Goal: Register for event/course

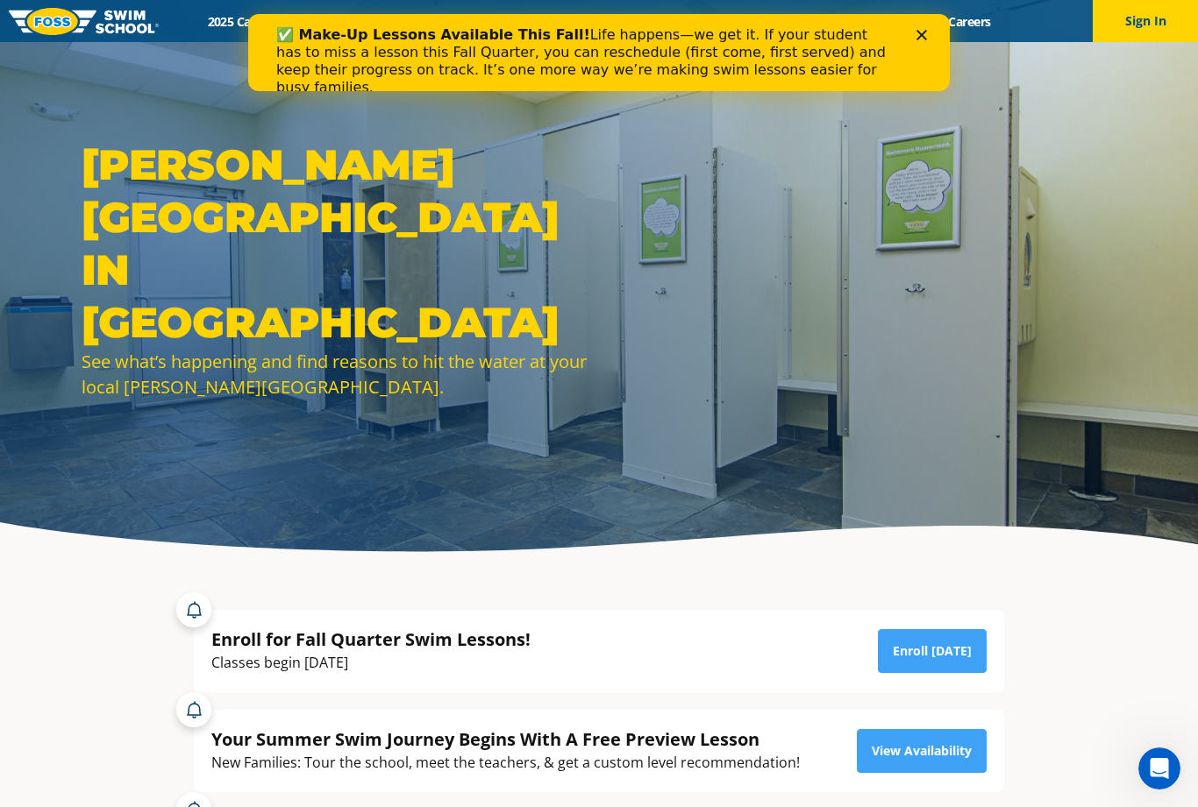
click at [965, 673] on link "Enroll Today" at bounding box center [932, 651] width 109 height 44
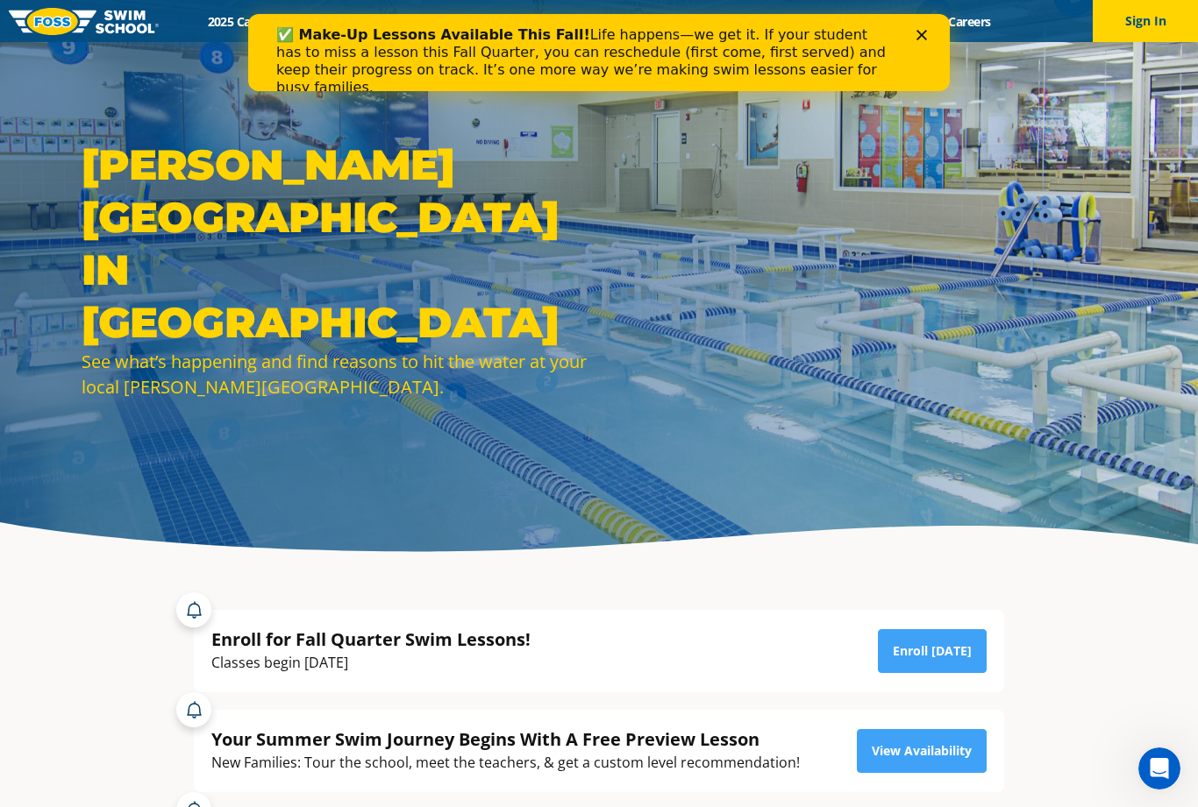
click at [917, 40] on div "✅ Make-Up Lessons Available This Fall! Life happens—we get it. If your student …" at bounding box center [598, 61] width 645 height 81
click at [909, 42] on div "✅ Make-Up Lessons Available This Fall! Life happens—we get it. If your student …" at bounding box center [598, 61] width 645 height 81
click at [913, 38] on div "✅ Make-Up Lessons Available This Fall! Life happens—we get it. If your student …" at bounding box center [598, 61] width 645 height 81
click at [921, 39] on icon "Close" at bounding box center [921, 35] width 11 height 11
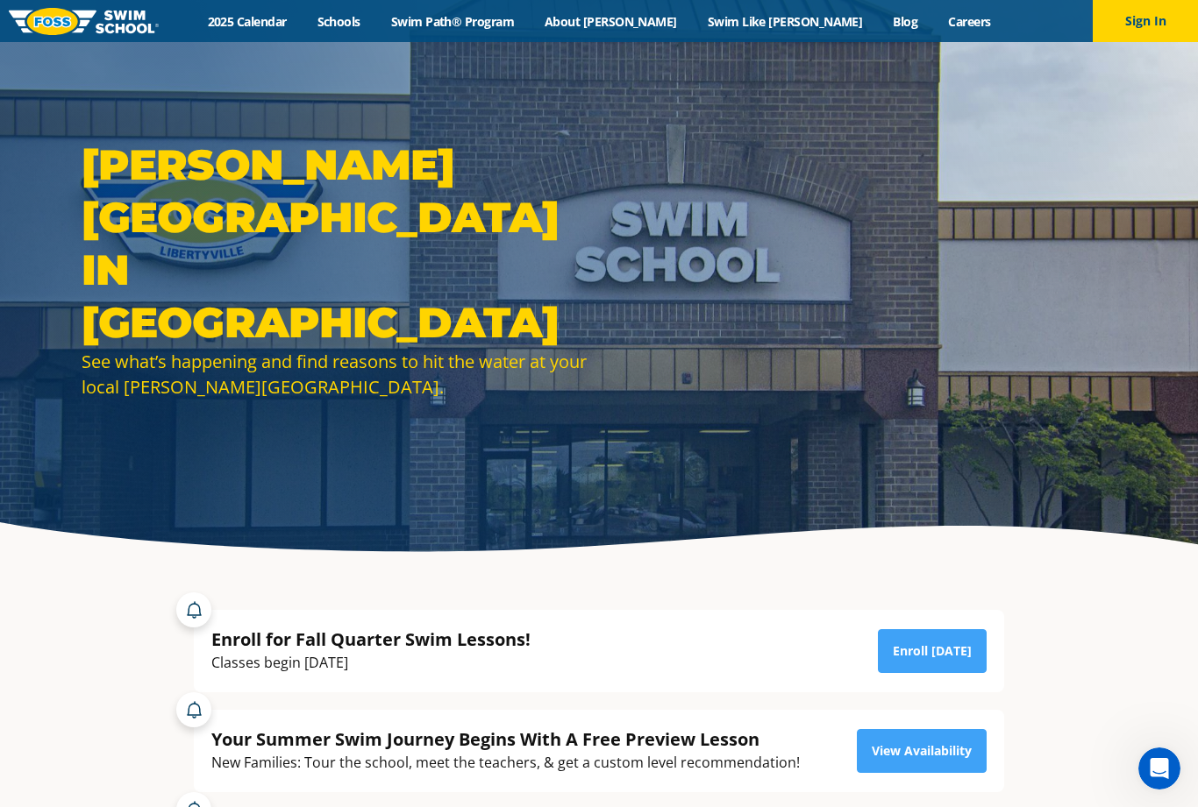
click at [529, 27] on link "Swim Path® Program" at bounding box center [451, 21] width 153 height 17
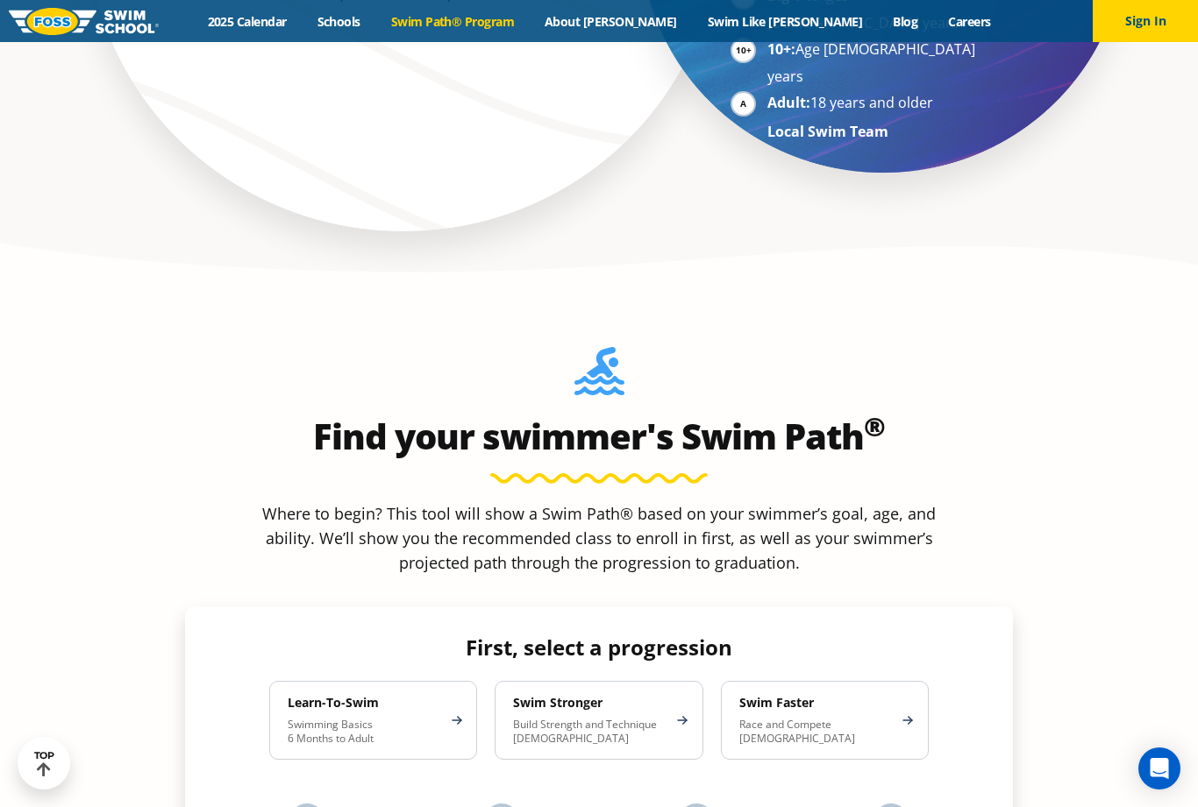
scroll to position [1419, 0]
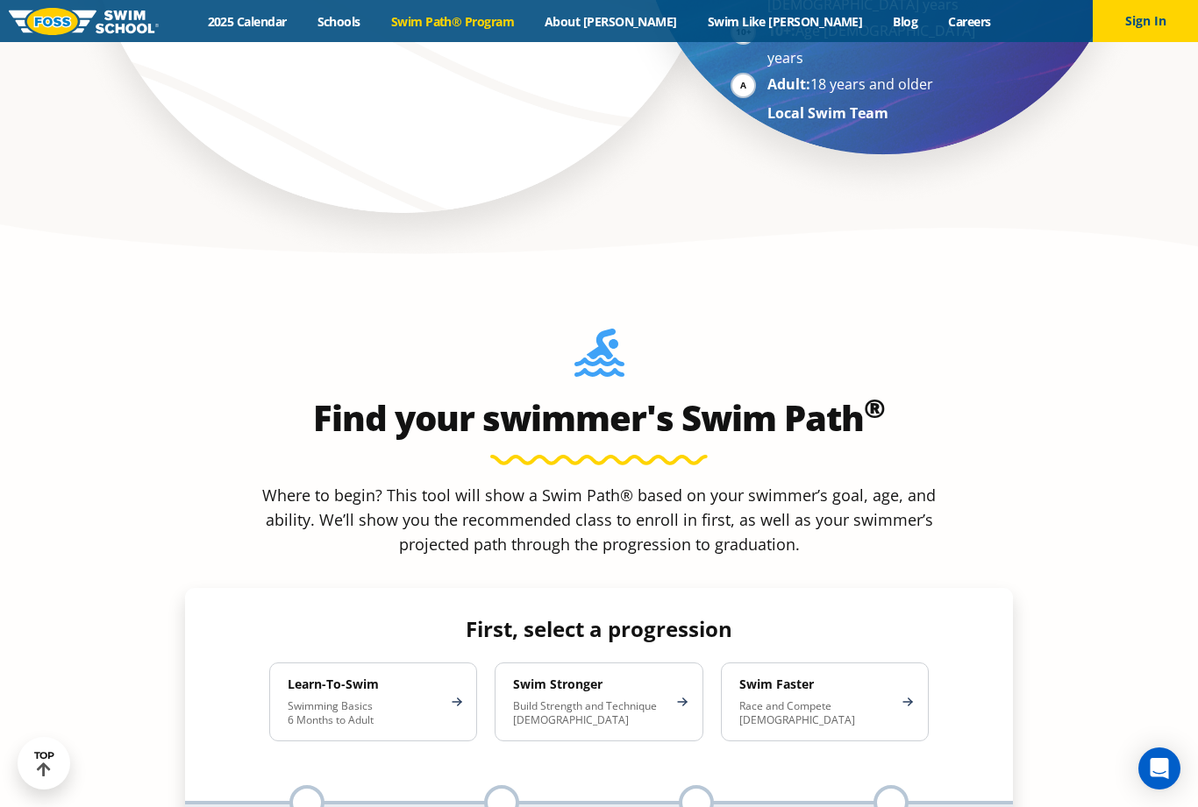
click at [327, 700] on p "Swimming Basics 6 Months to Adult" at bounding box center [364, 714] width 153 height 28
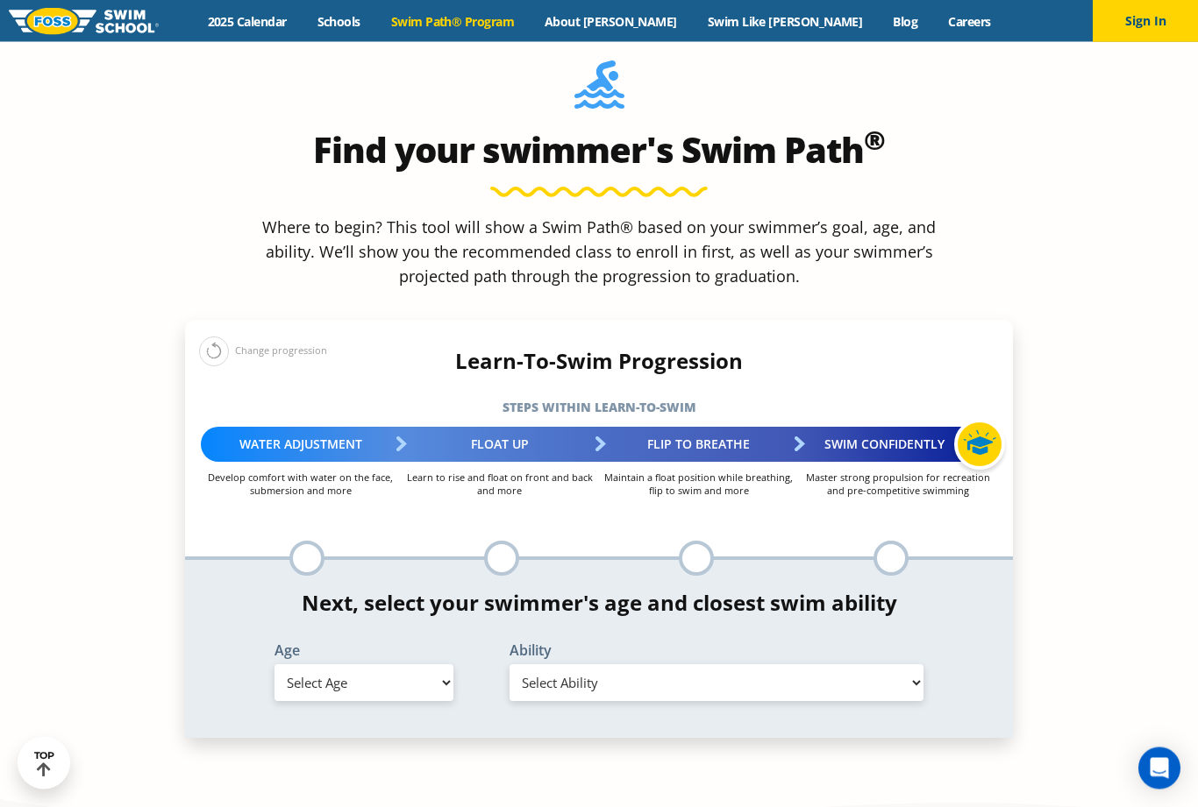
scroll to position [1688, 0]
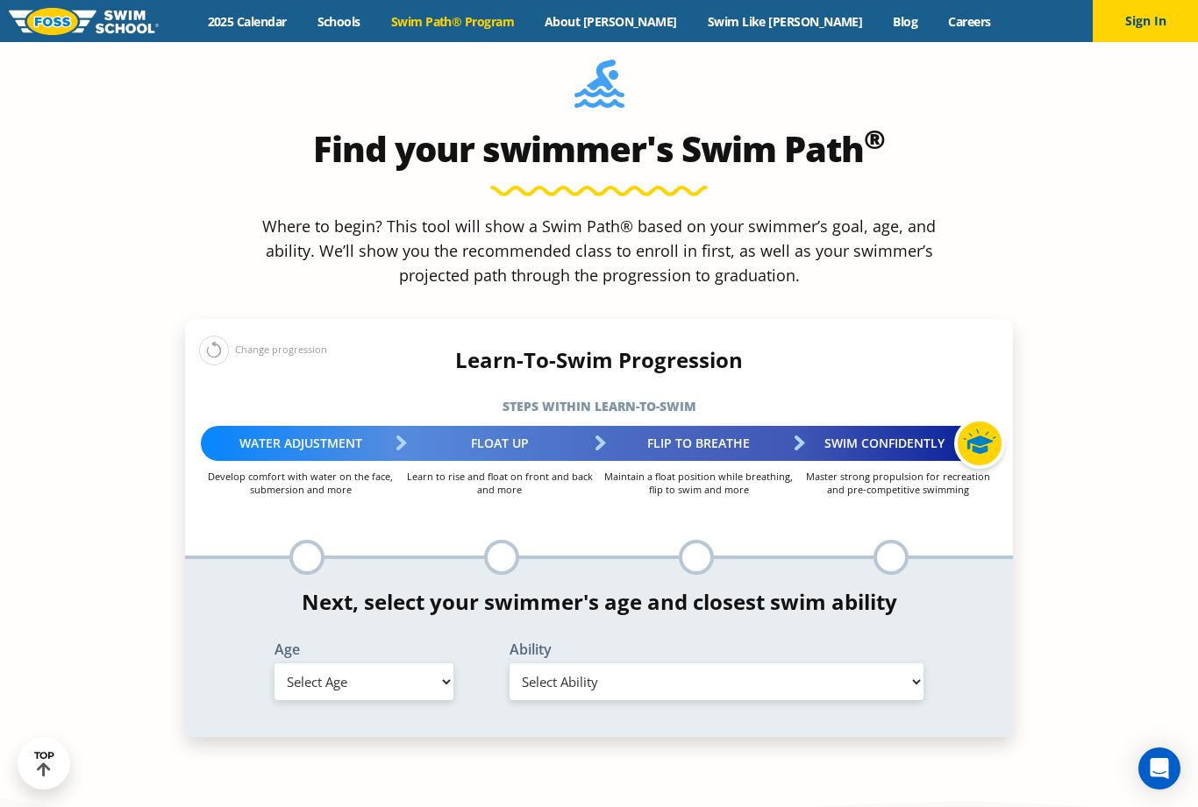
click at [313, 664] on select "Select Age [DEMOGRAPHIC_DATA] months - 1 year 1 year 2 years 3 years 4 years 5 …" at bounding box center [363, 682] width 179 height 37
select select "8-years"
click at [550, 664] on select "Select Ability First in-water experience When in the water, reliant on a life j…" at bounding box center [716, 682] width 414 height 37
select select "8-years-when-in-the-water-reliant-on-a-life-jacket-or-floatation-device"
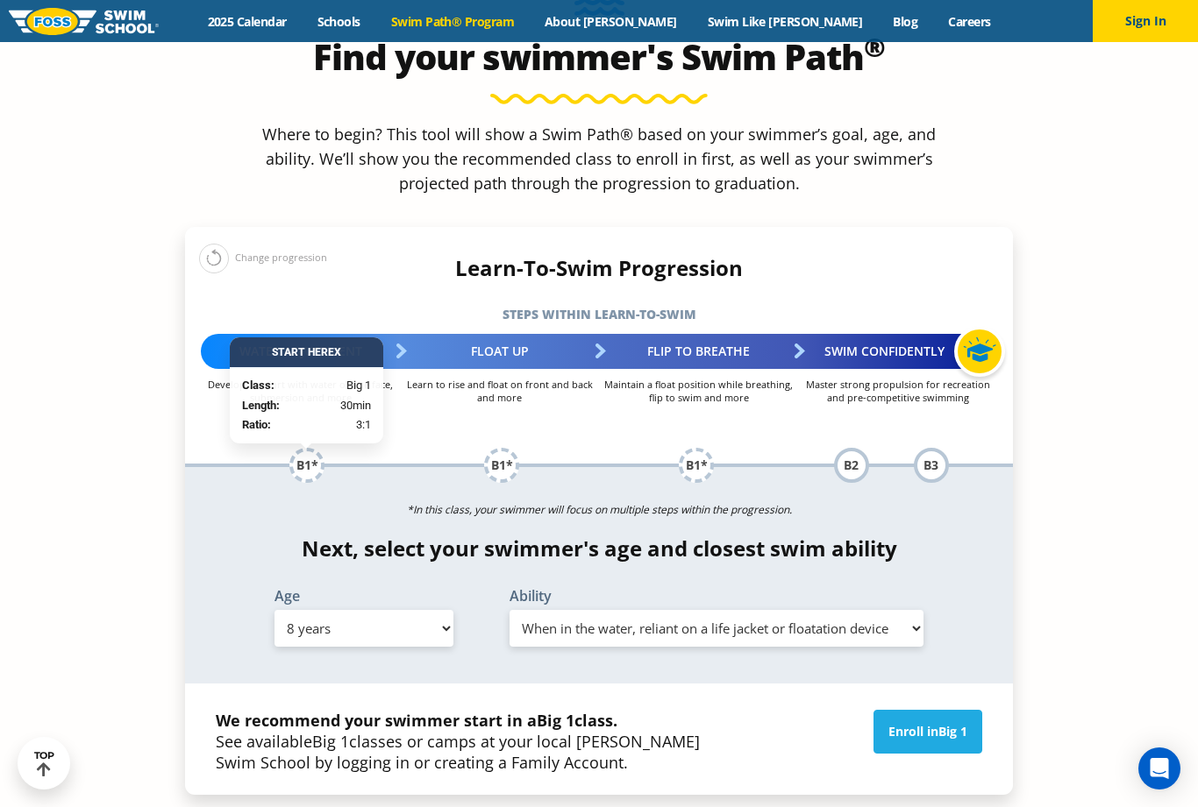
scroll to position [1781, 0]
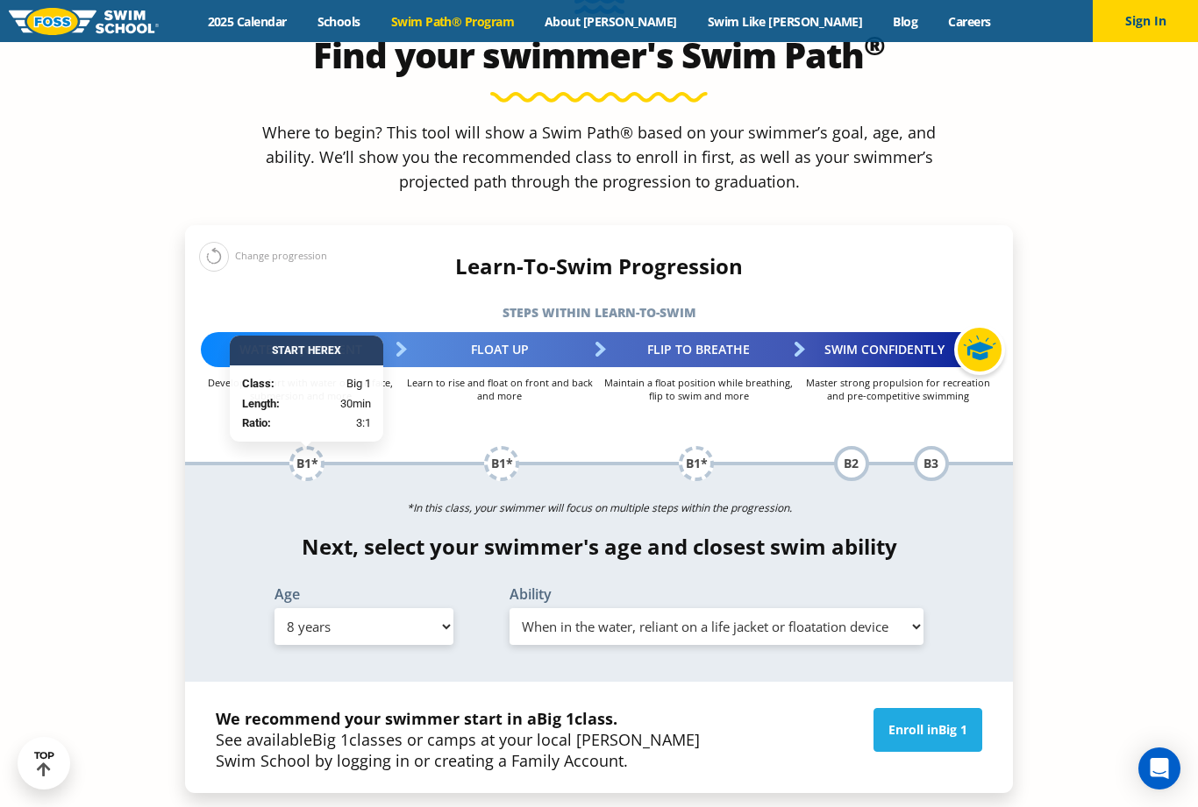
click at [957, 708] on link "Enroll in Big 1" at bounding box center [927, 730] width 109 height 44
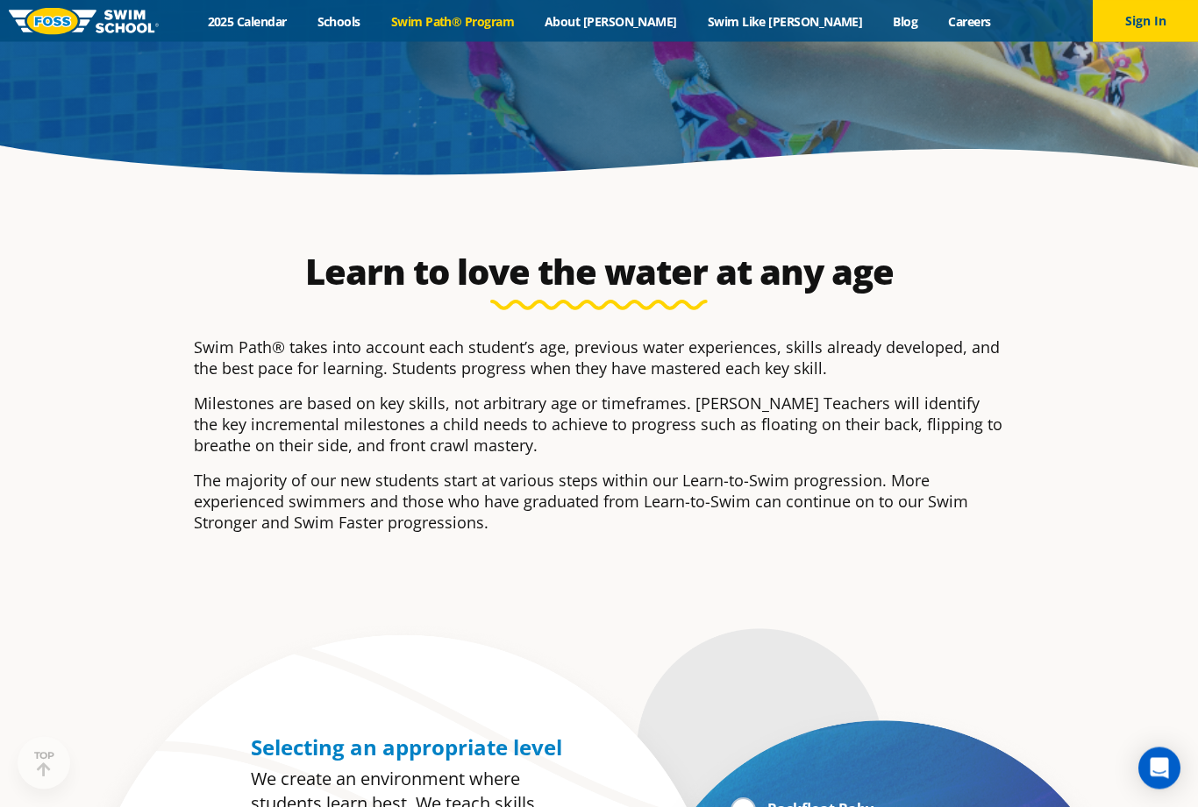
scroll to position [42, 0]
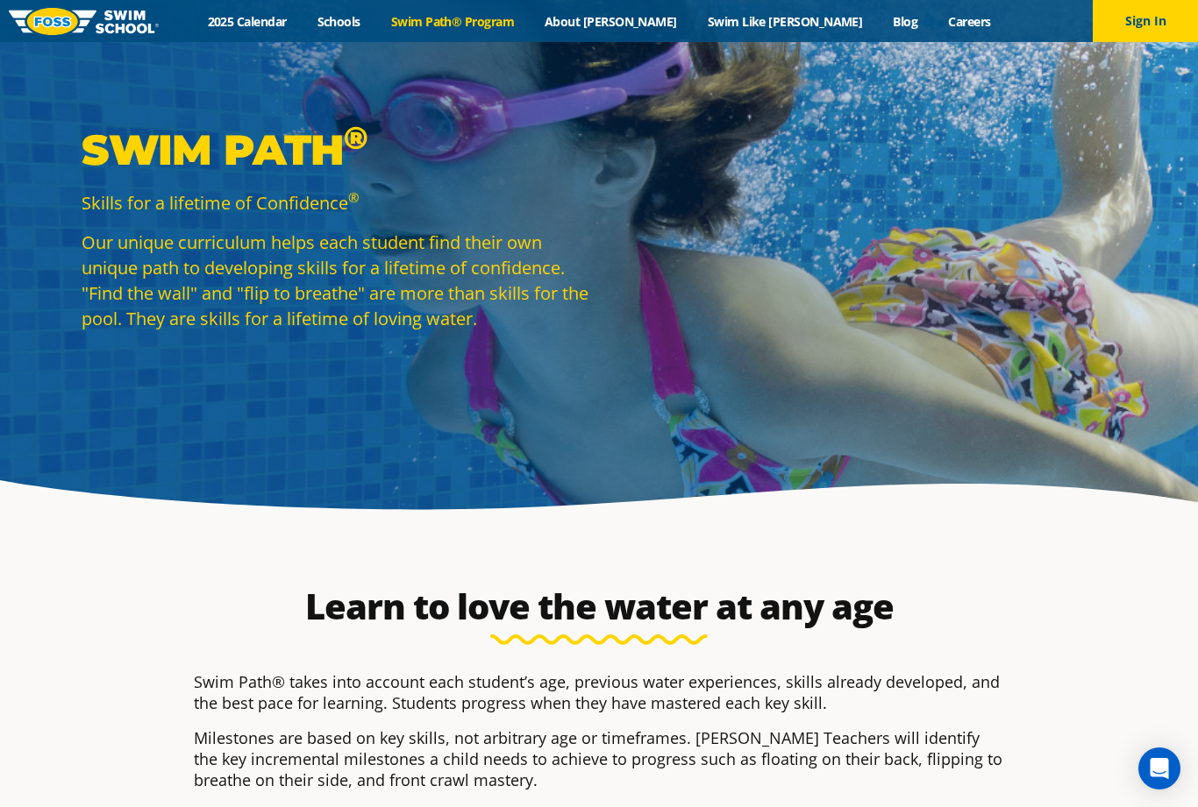
click at [295, 25] on link "2025 Calendar" at bounding box center [247, 21] width 110 height 17
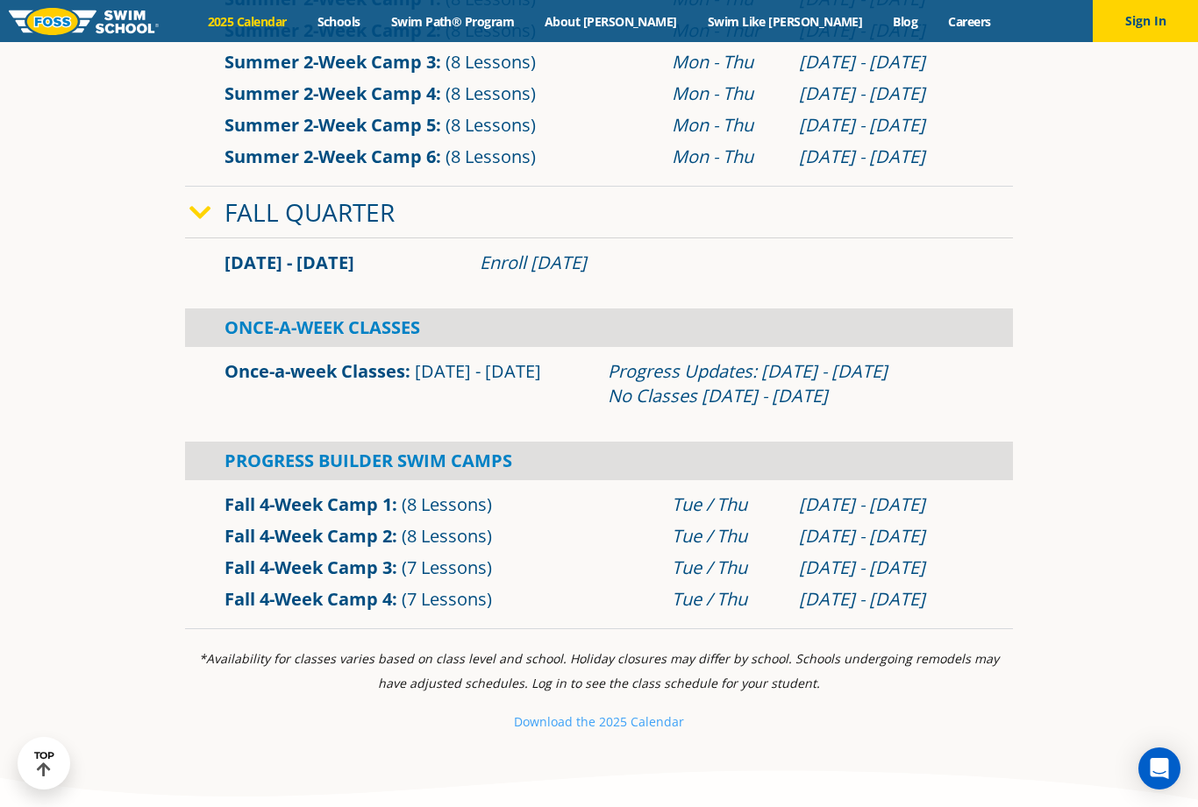
scroll to position [1117, 0]
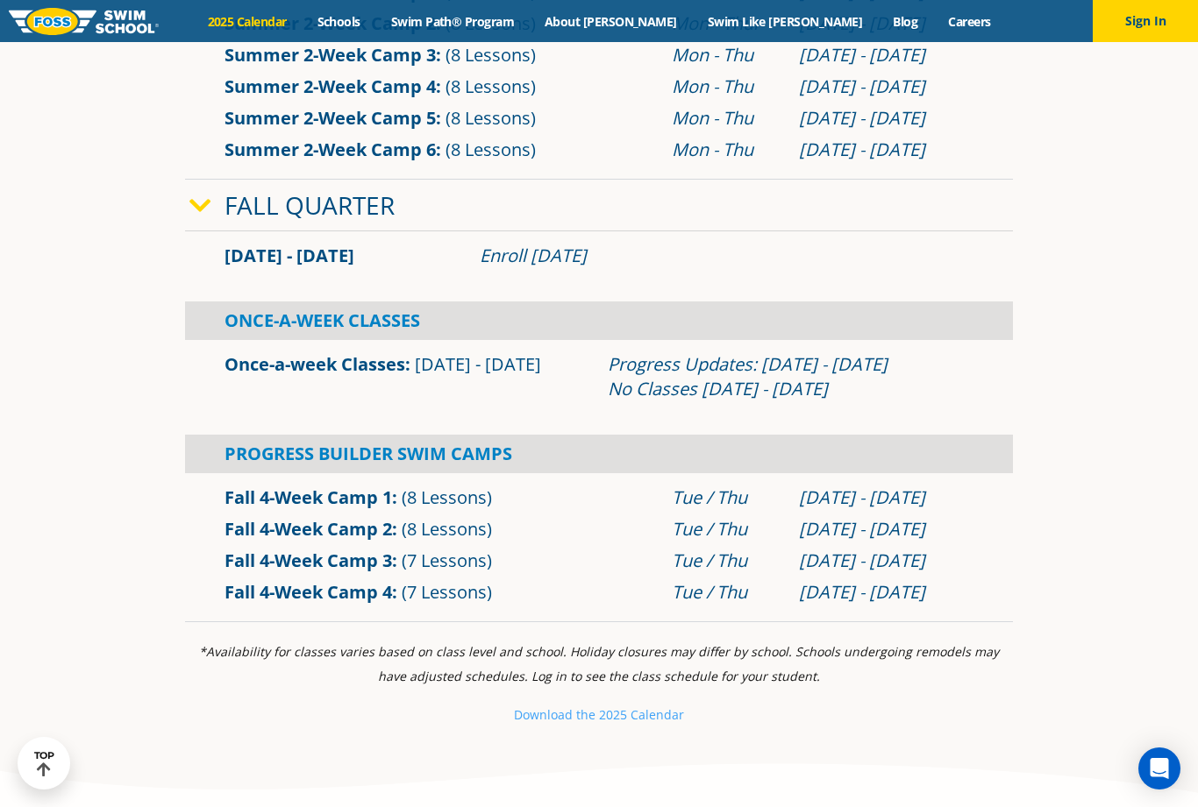
click at [228, 509] on link "Fall 4-Week Camp 1" at bounding box center [307, 498] width 167 height 24
